Goal: Information Seeking & Learning: Learn about a topic

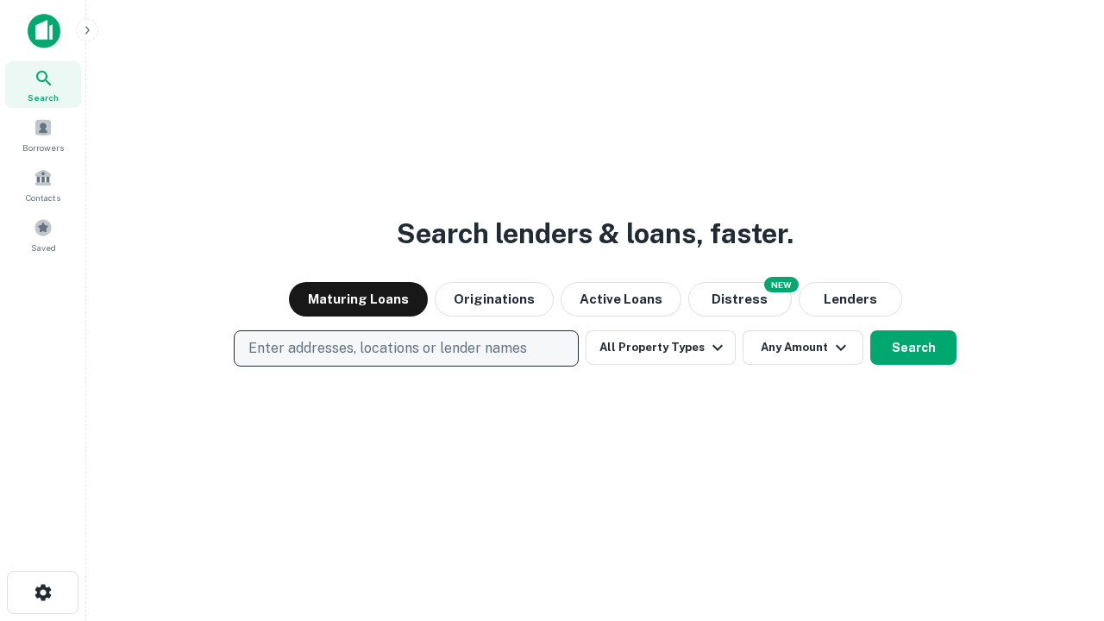
click at [406, 349] on p "Enter addresses, locations or lender names" at bounding box center [387, 348] width 279 height 21
type input "**********"
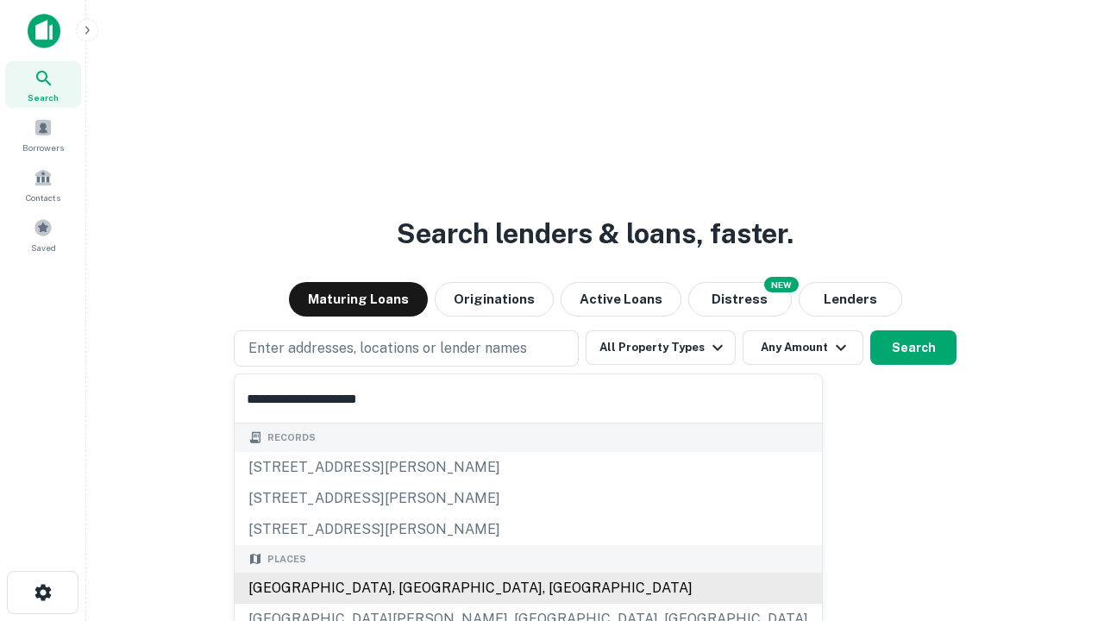
click at [412, 588] on div "[GEOGRAPHIC_DATA], [GEOGRAPHIC_DATA], [GEOGRAPHIC_DATA]" at bounding box center [529, 588] width 588 height 31
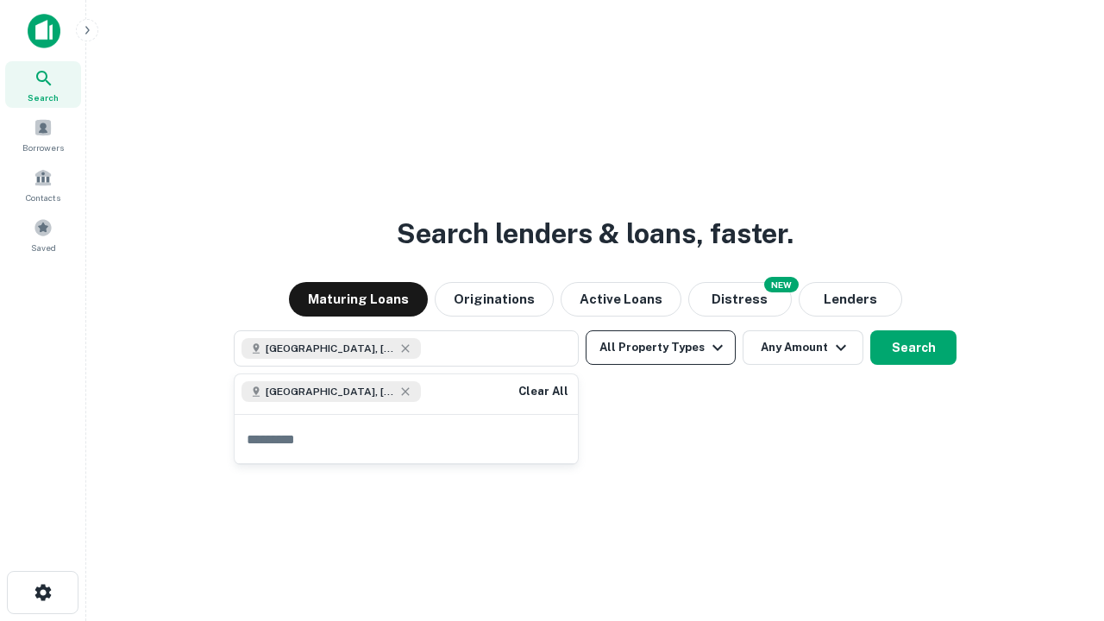
click at [661, 348] on button "All Property Types" at bounding box center [661, 347] width 150 height 35
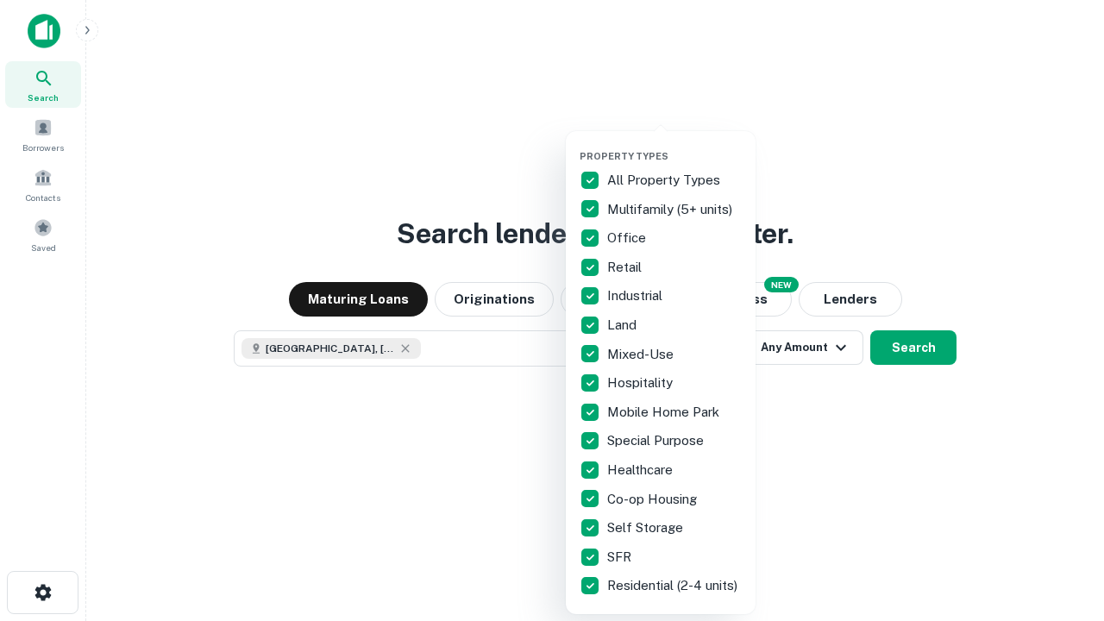
click at [675, 145] on button "button" at bounding box center [675, 145] width 190 height 1
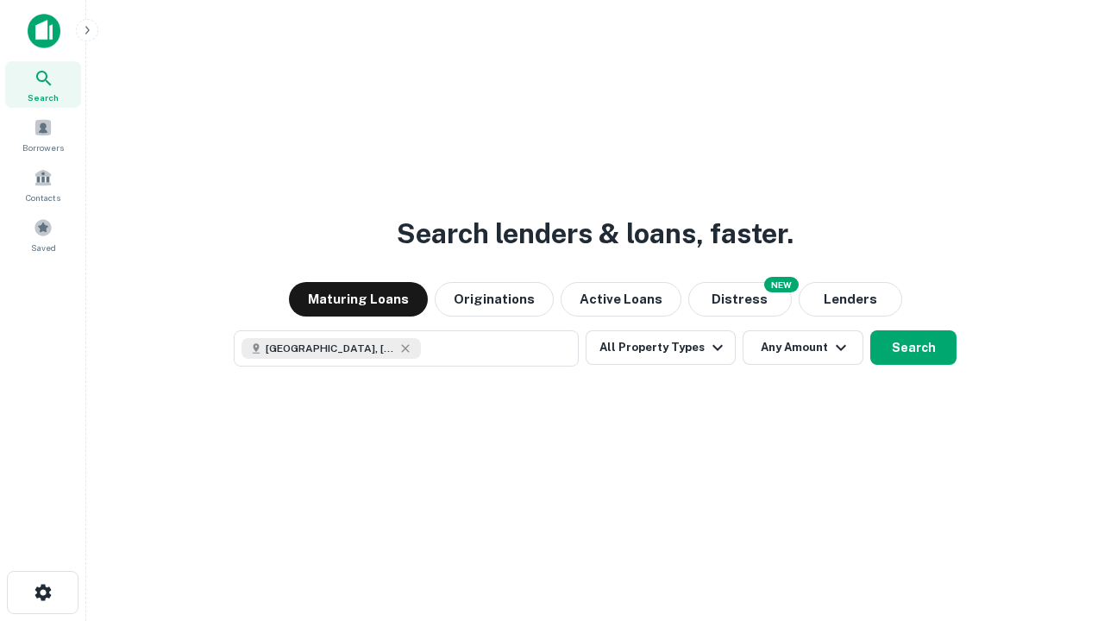
scroll to position [28, 0]
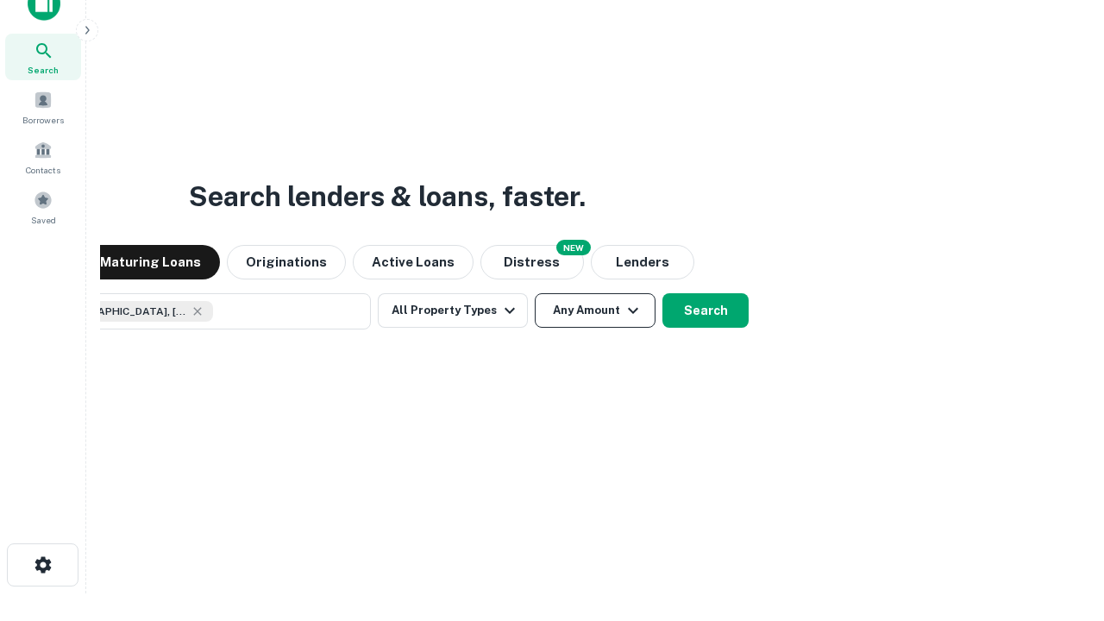
click at [535, 293] on button "Any Amount" at bounding box center [595, 310] width 121 height 35
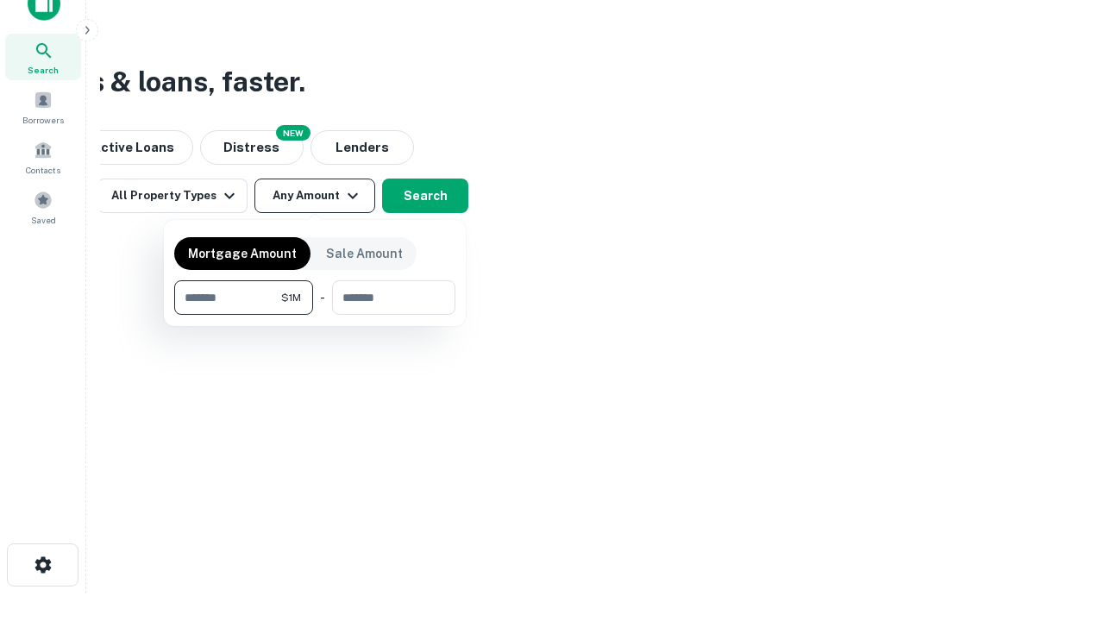
type input "*******"
click at [315, 315] on button "button" at bounding box center [314, 315] width 281 height 1
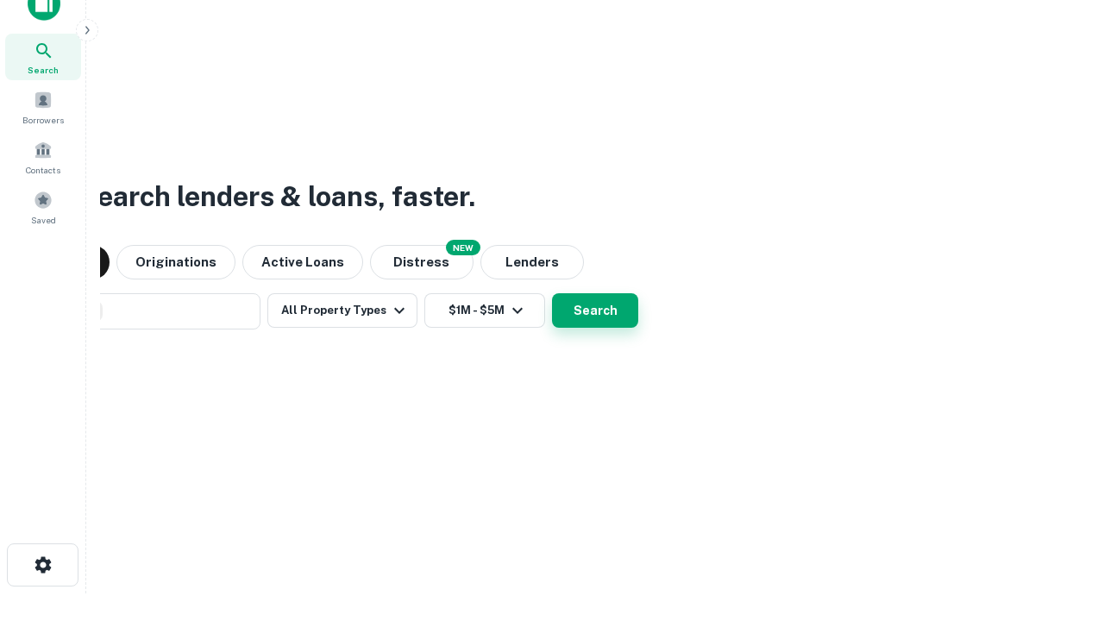
click at [552, 293] on button "Search" at bounding box center [595, 310] width 86 height 35
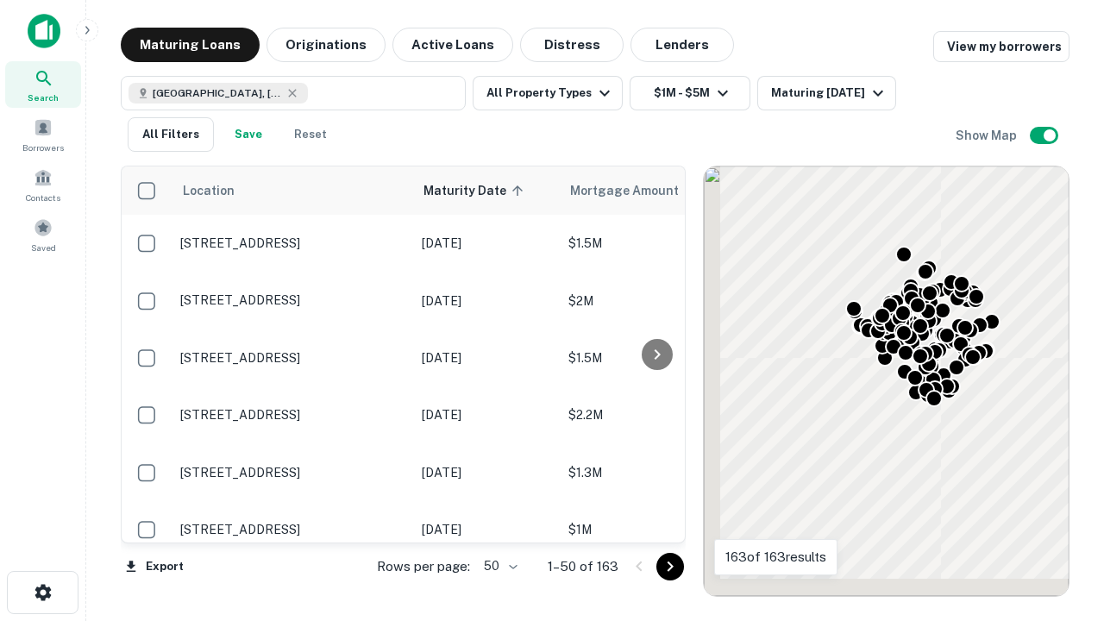
click at [498, 566] on body "Search Borrowers Contacts Saved Maturing Loans Originations Active Loans Distre…" at bounding box center [552, 310] width 1104 height 621
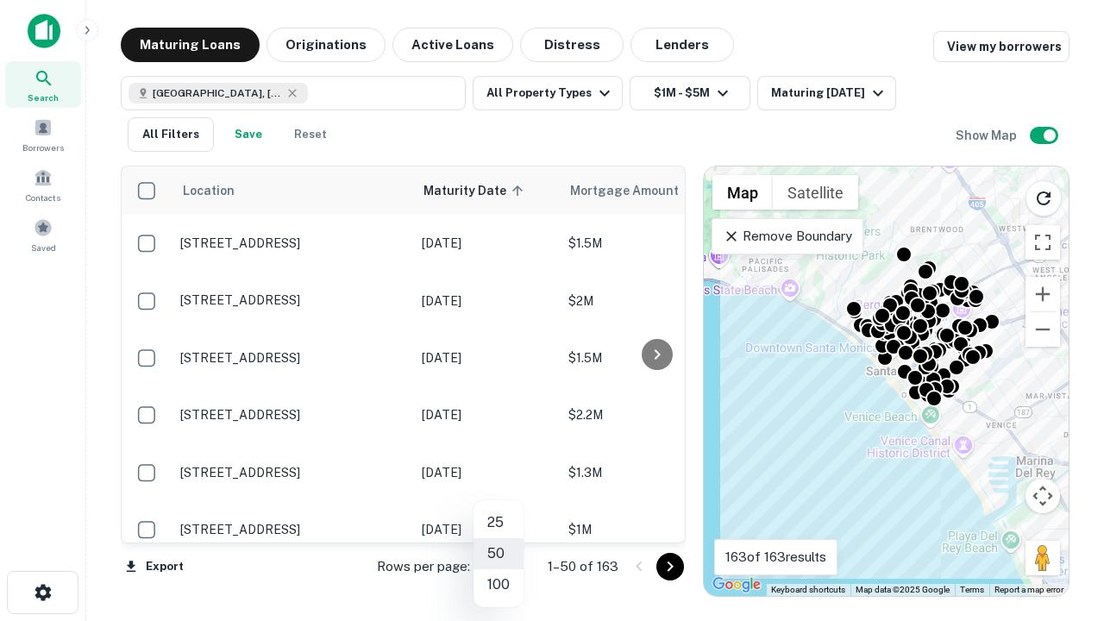
click at [499, 523] on li "25" at bounding box center [499, 522] width 50 height 31
